Goal: Subscribe to service/newsletter

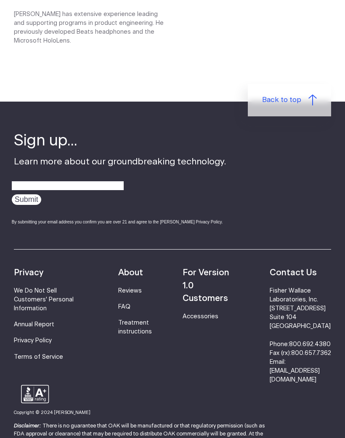
scroll to position [1404, 0]
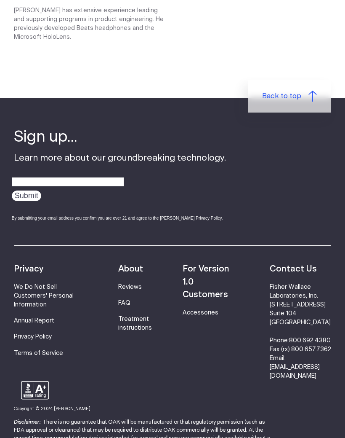
click at [213, 269] on li "For Version 1.0 Customers" at bounding box center [212, 282] width 59 height 39
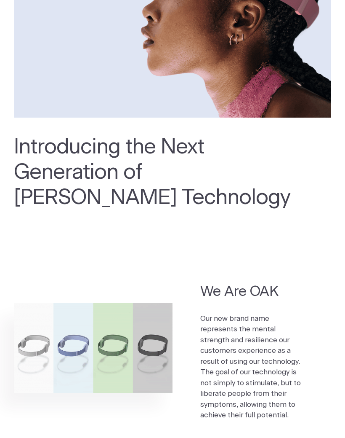
scroll to position [0, 0]
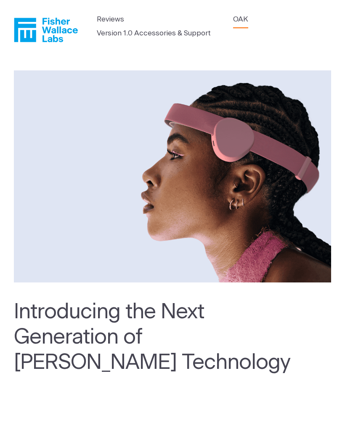
click at [243, 21] on link "OAK" at bounding box center [240, 19] width 15 height 11
click at [67, 248] on img at bounding box center [173, 176] width 318 height 212
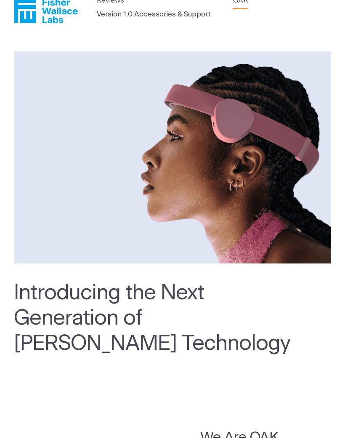
scroll to position [23, 0]
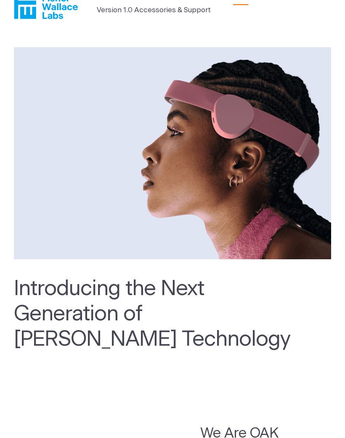
click at [43, 321] on h2 "Introducing the Next Generation of Fisher Wallace Technology" at bounding box center [153, 313] width 278 height 75
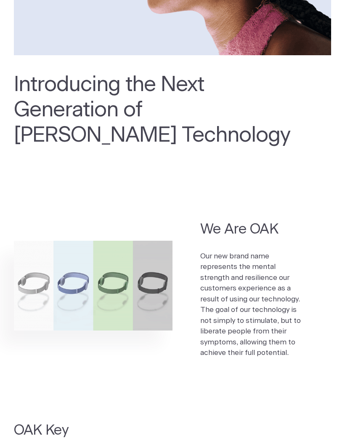
scroll to position [244, 0]
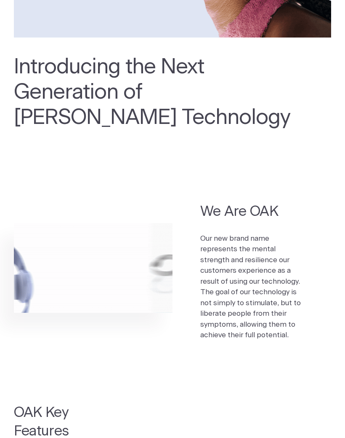
click at [27, 284] on img at bounding box center [93, 267] width 159 height 89
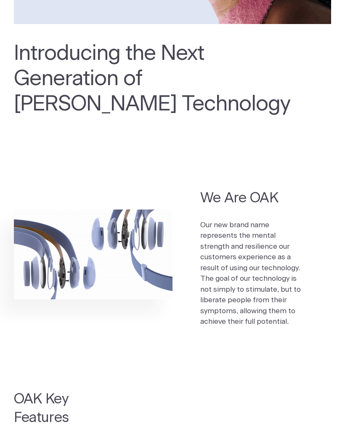
scroll to position [258, 0]
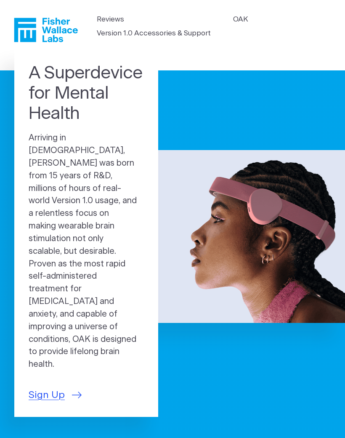
click at [48, 388] on span "Sign Up" at bounding box center [47, 395] width 36 height 15
